Goal: Find contact information: Find contact information

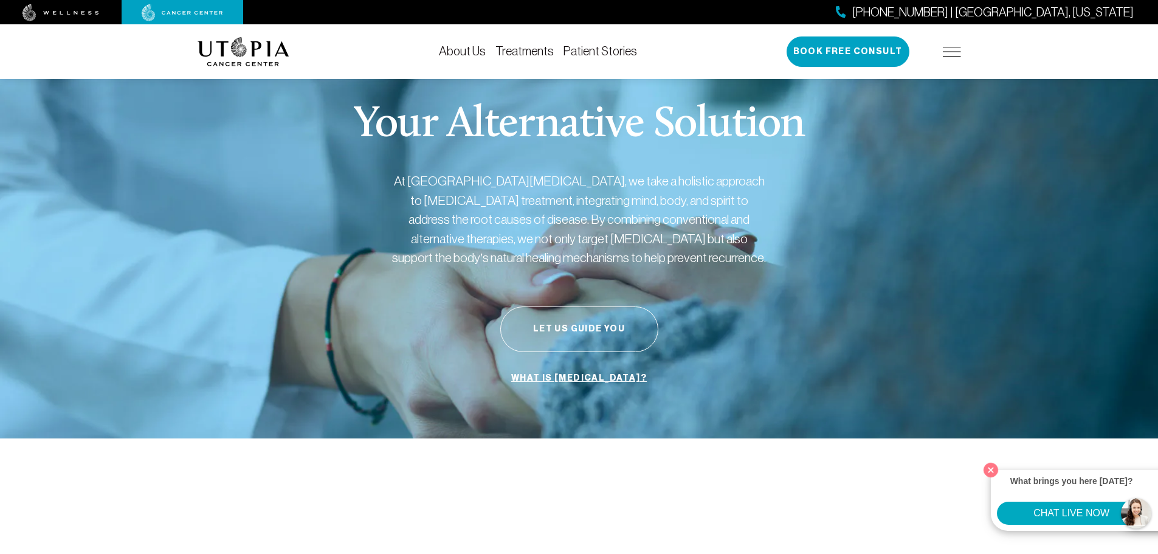
click at [952, 54] on img at bounding box center [952, 52] width 18 height 10
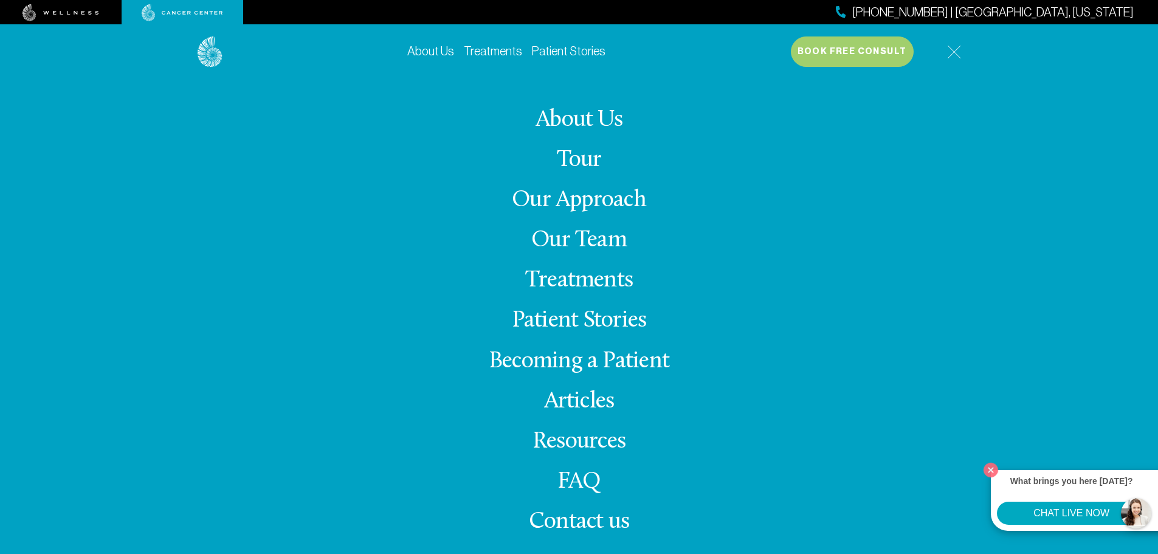
scroll to position [243, 0]
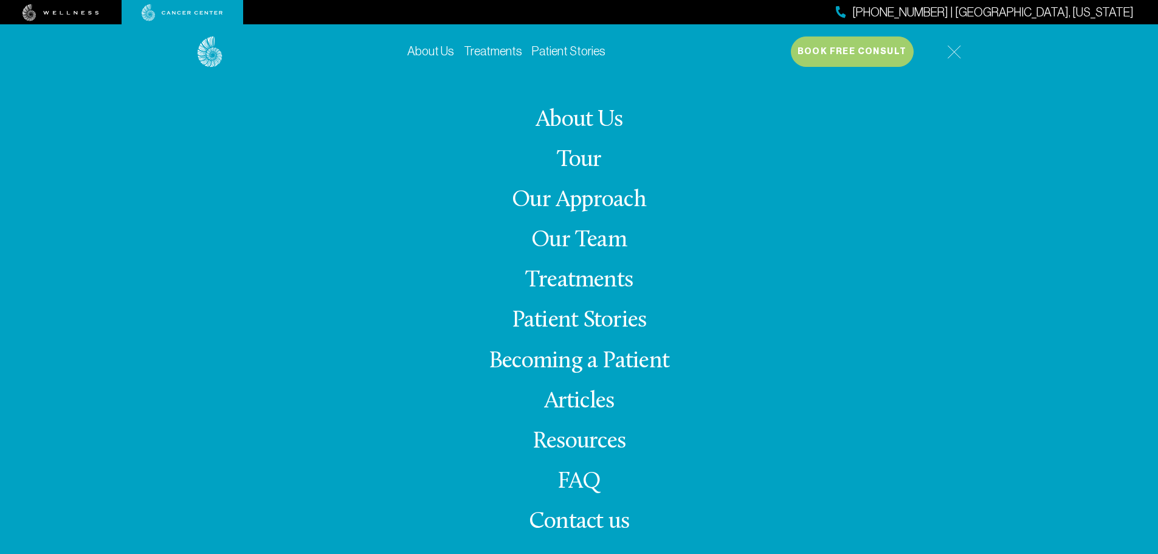
click at [582, 528] on span "Contact us" at bounding box center [579, 522] width 100 height 24
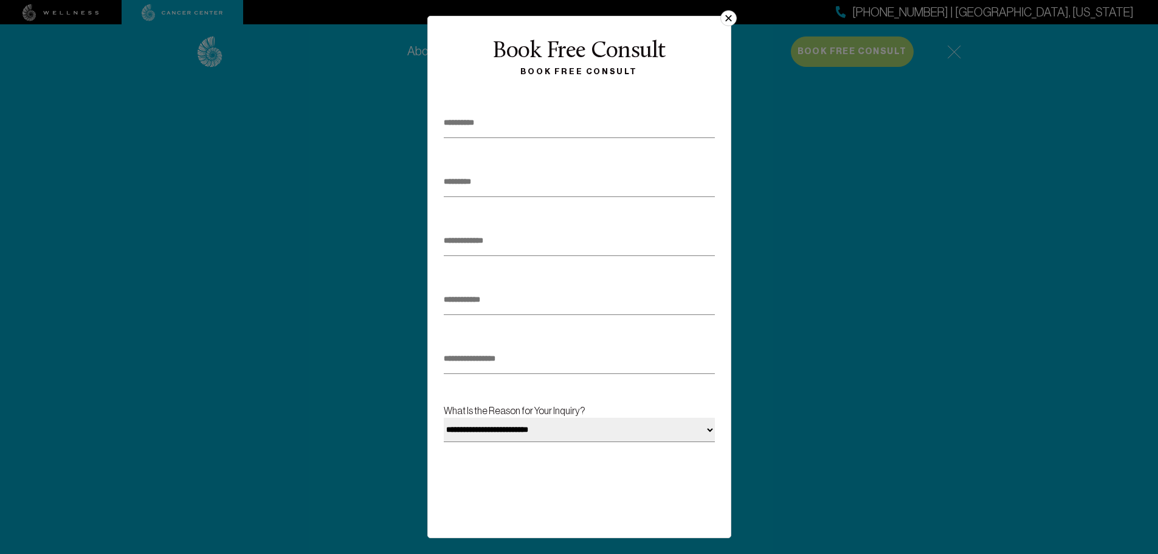
click at [728, 15] on button "×" at bounding box center [728, 18] width 16 height 16
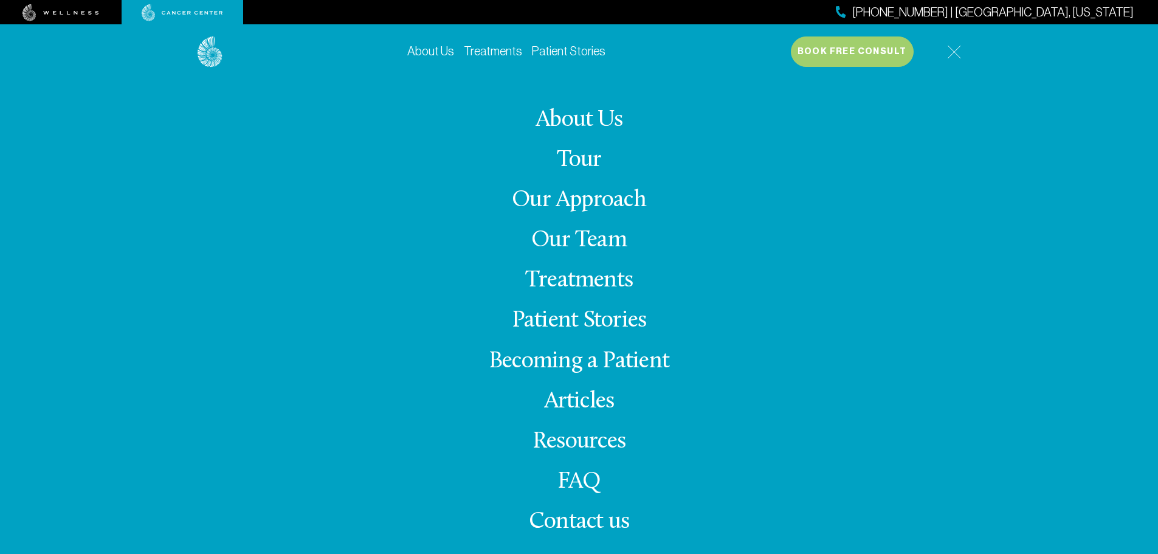
click at [587, 236] on link "Our Team" at bounding box center [578, 241] width 95 height 24
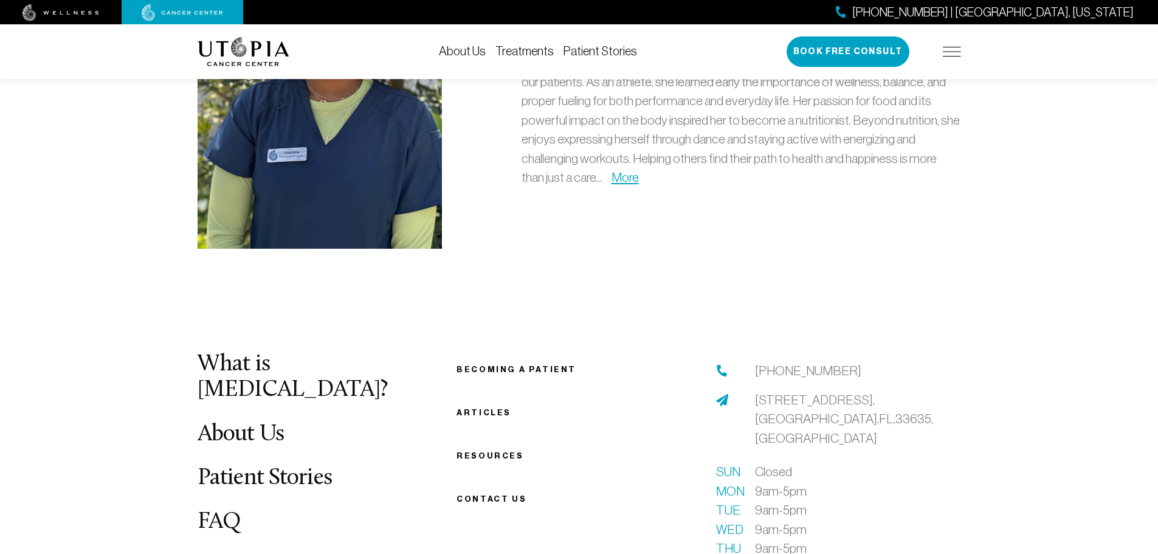
scroll to position [3646, 0]
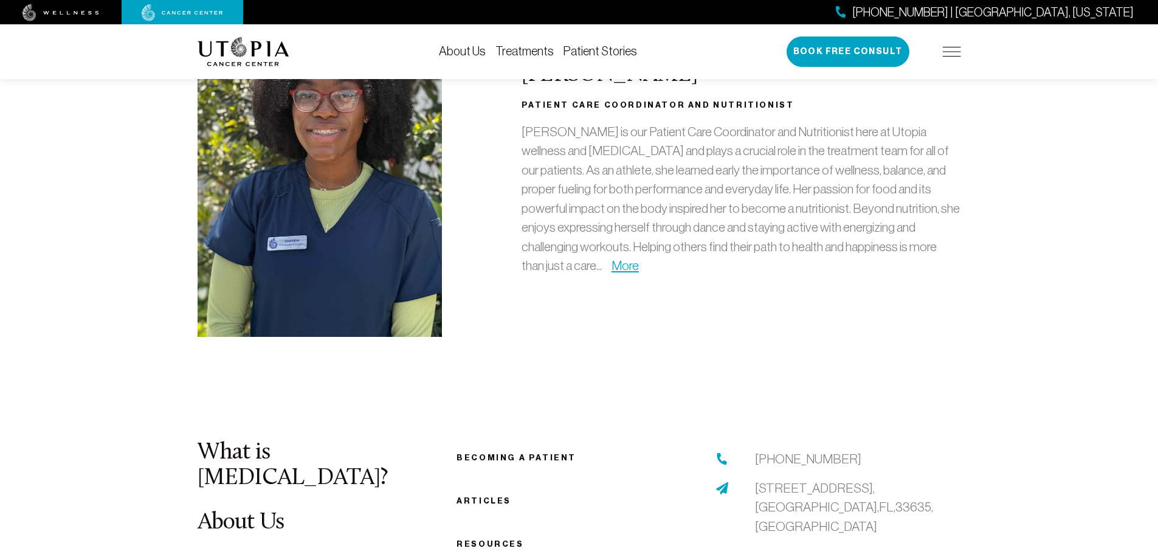
click at [69, 26] on div "About Us Treatments Patient Stories [PHONE_NUMBER] | [GEOGRAPHIC_DATA], [US_STA…" at bounding box center [579, 51] width 1158 height 55
click at [74, 21] on img at bounding box center [60, 12] width 77 height 17
